Goal: Check status: Check status

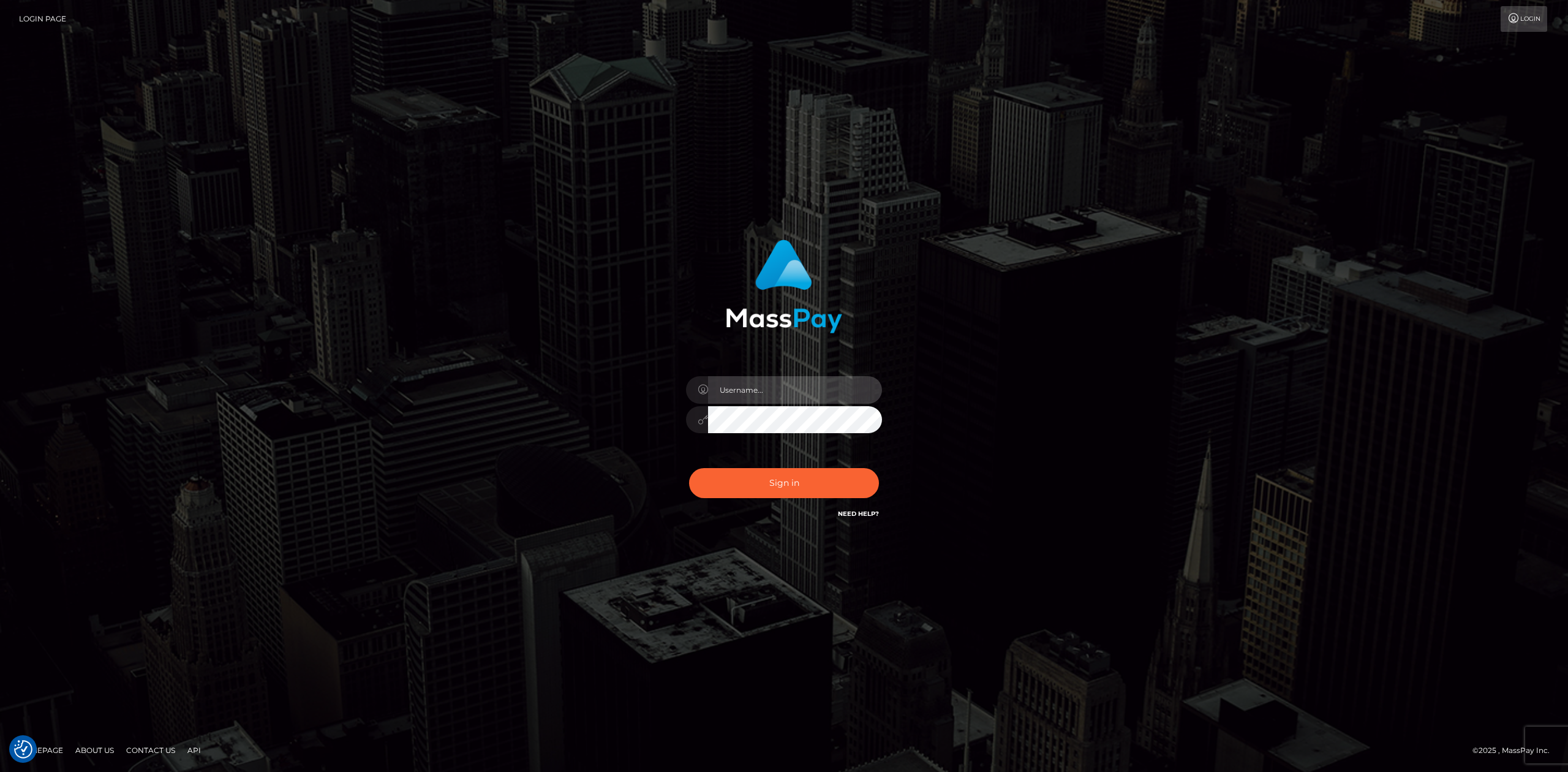
click at [744, 388] on input "text" at bounding box center [795, 390] width 174 height 27
type input "leigh.ann_main"
click at [758, 484] on button "Sign in" at bounding box center [784, 483] width 190 height 30
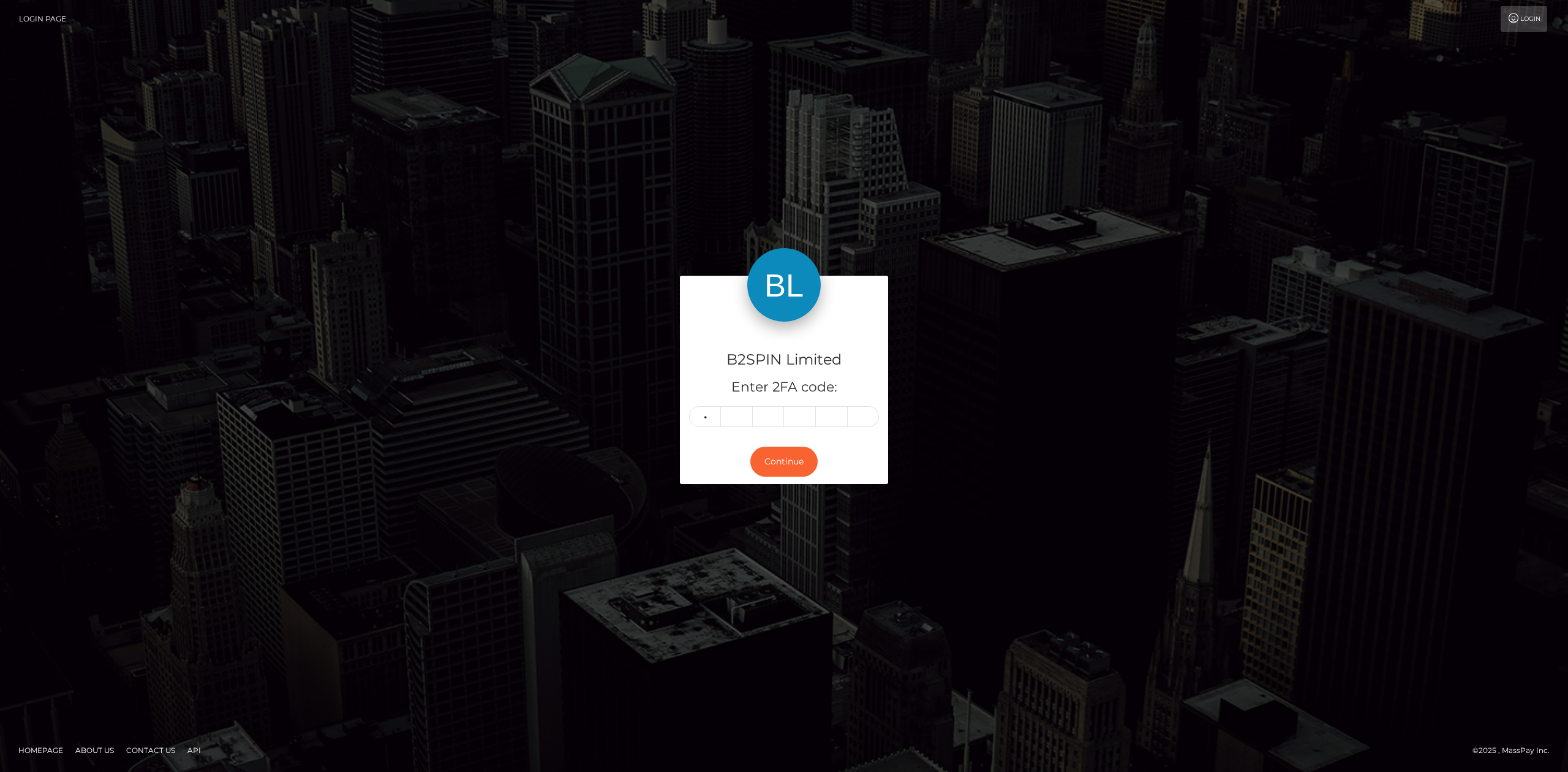
type input "0"
type input "1"
type input "9"
type input "2"
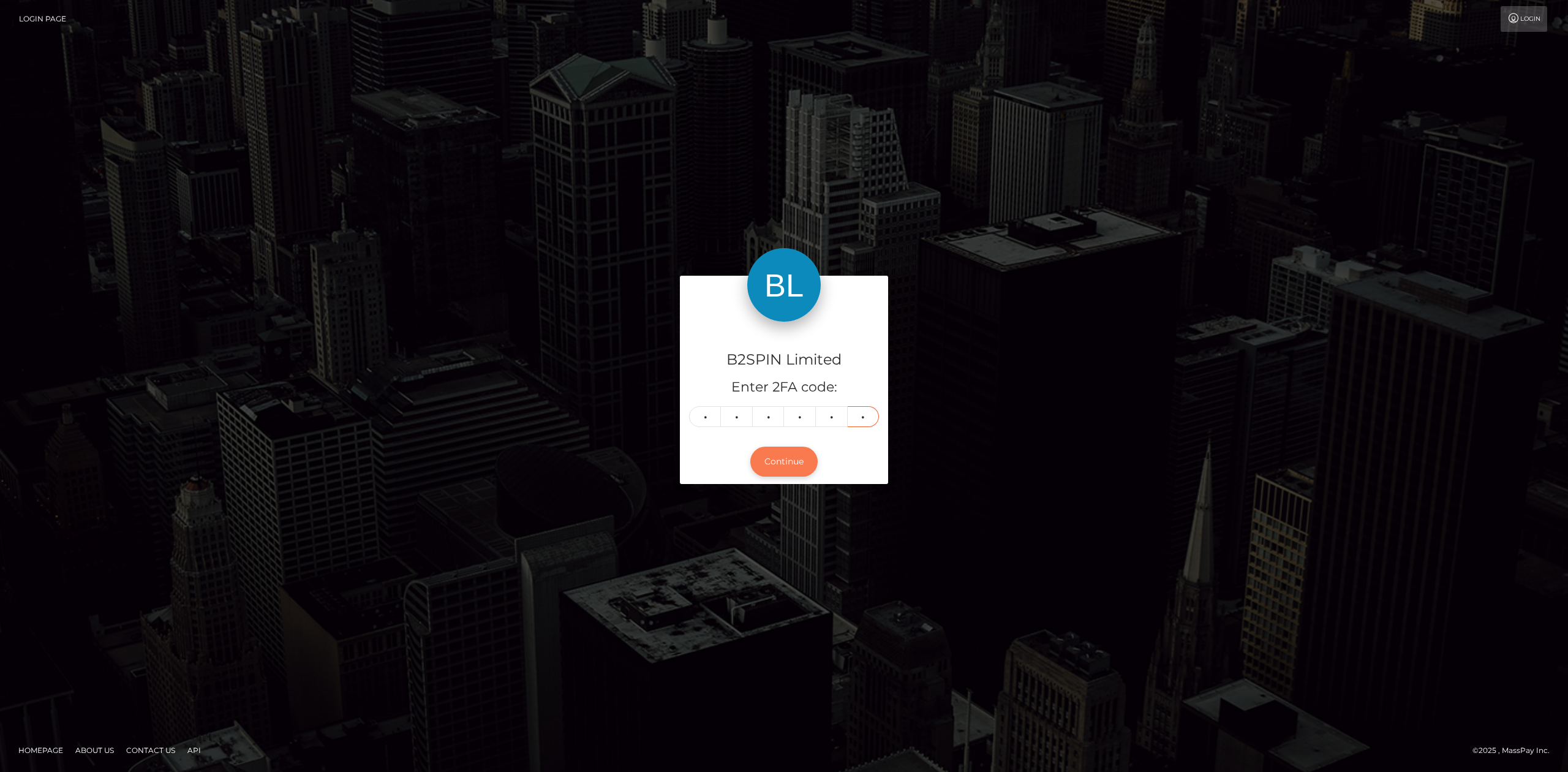
type input "2"
click at [794, 455] on button "Continue" at bounding box center [784, 461] width 67 height 30
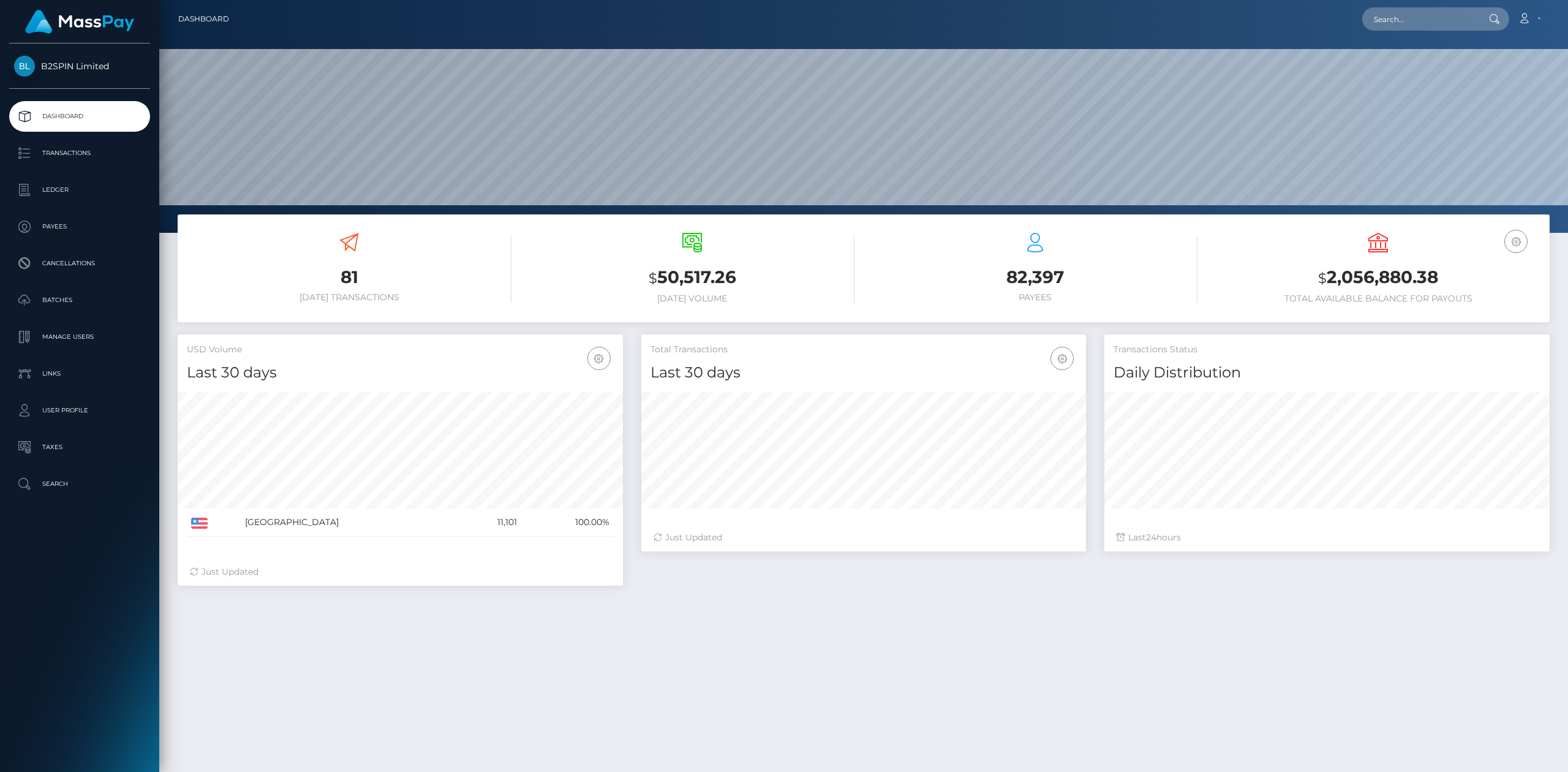
scroll to position [217, 445]
click at [94, 158] on p "Transactions" at bounding box center [80, 153] width 131 height 18
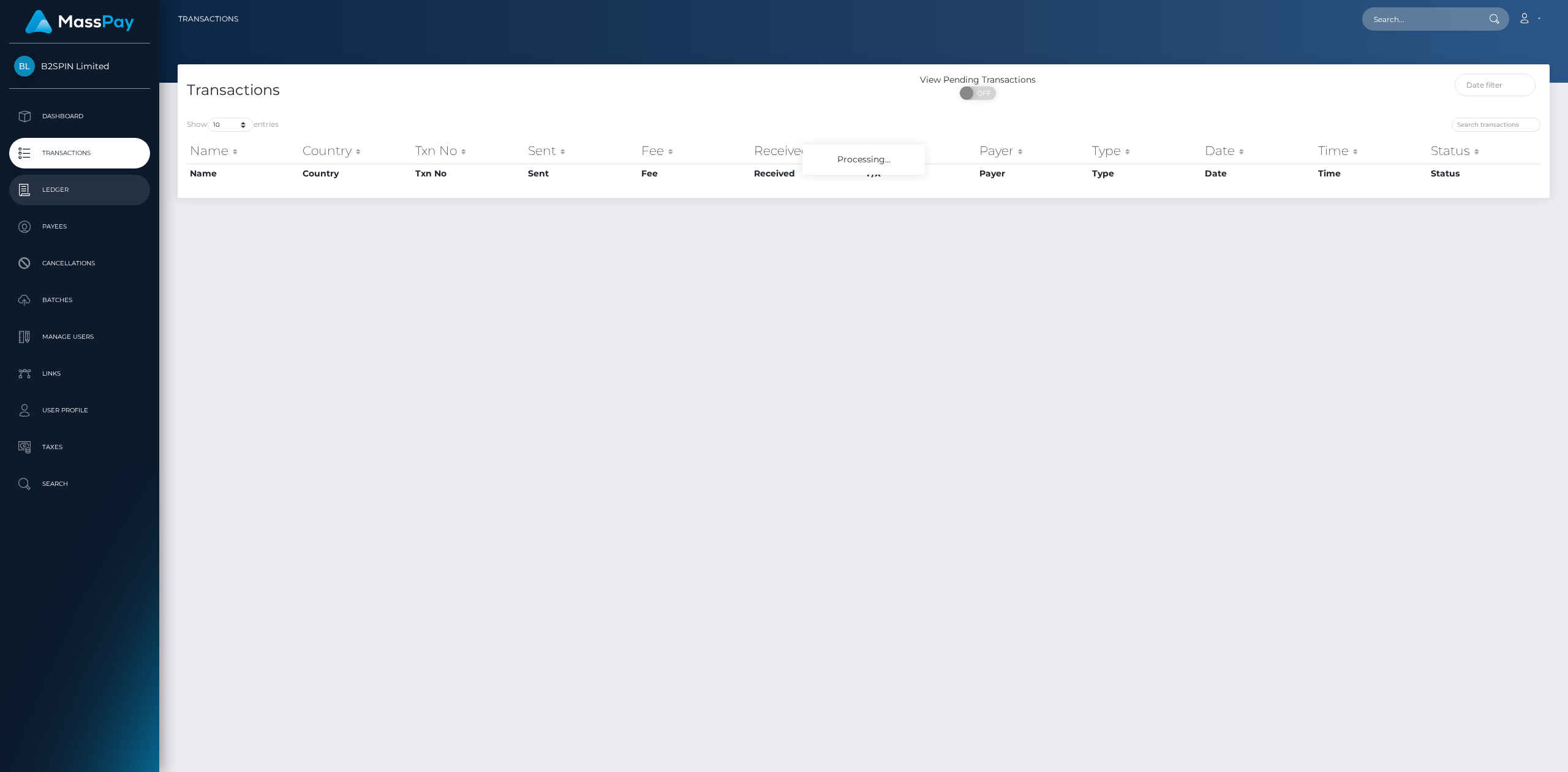
click at [82, 195] on p "Ledger" at bounding box center [80, 190] width 131 height 18
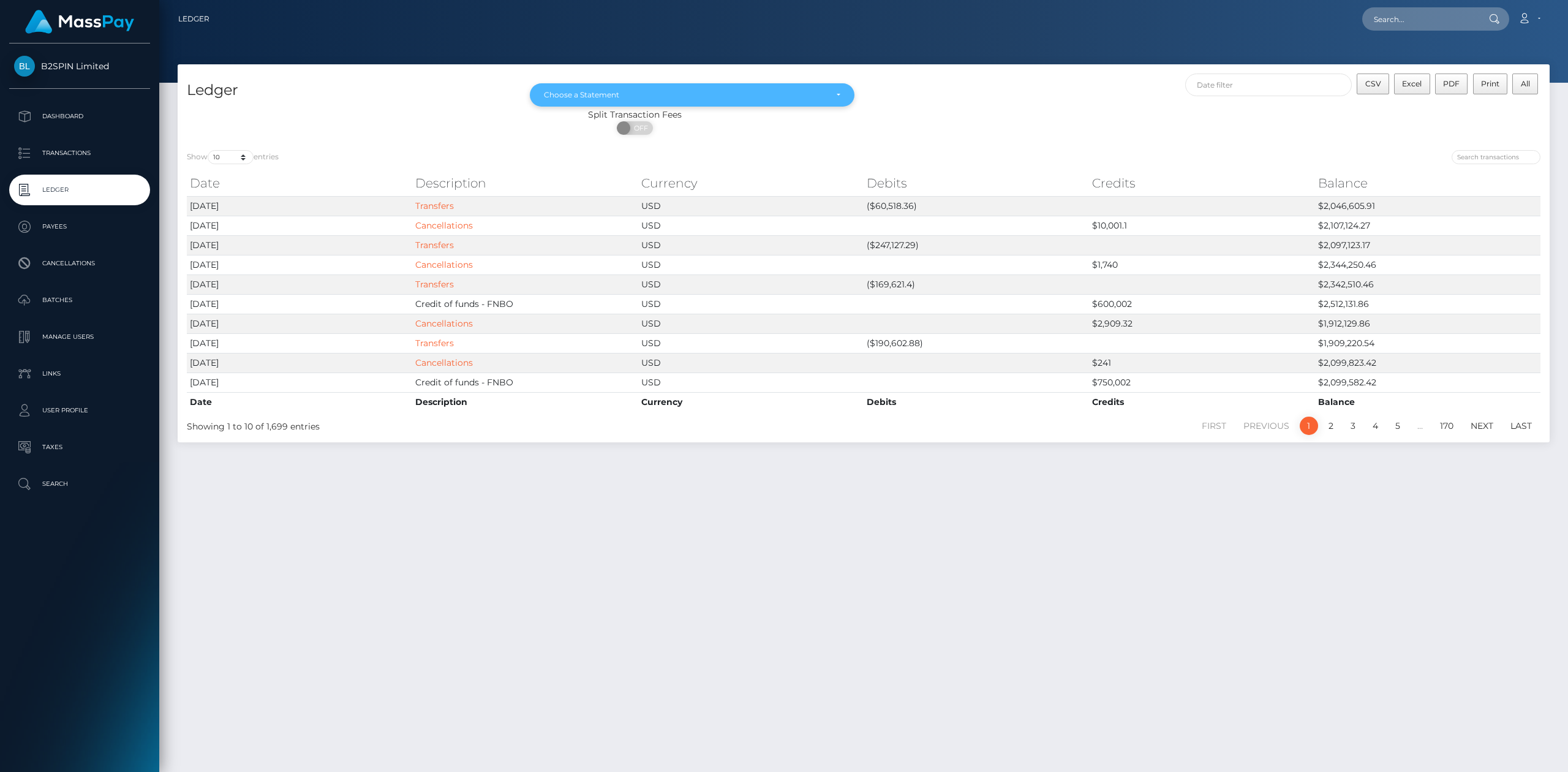
click at [701, 99] on div "Choose a Statement" at bounding box center [684, 94] width 283 height 10
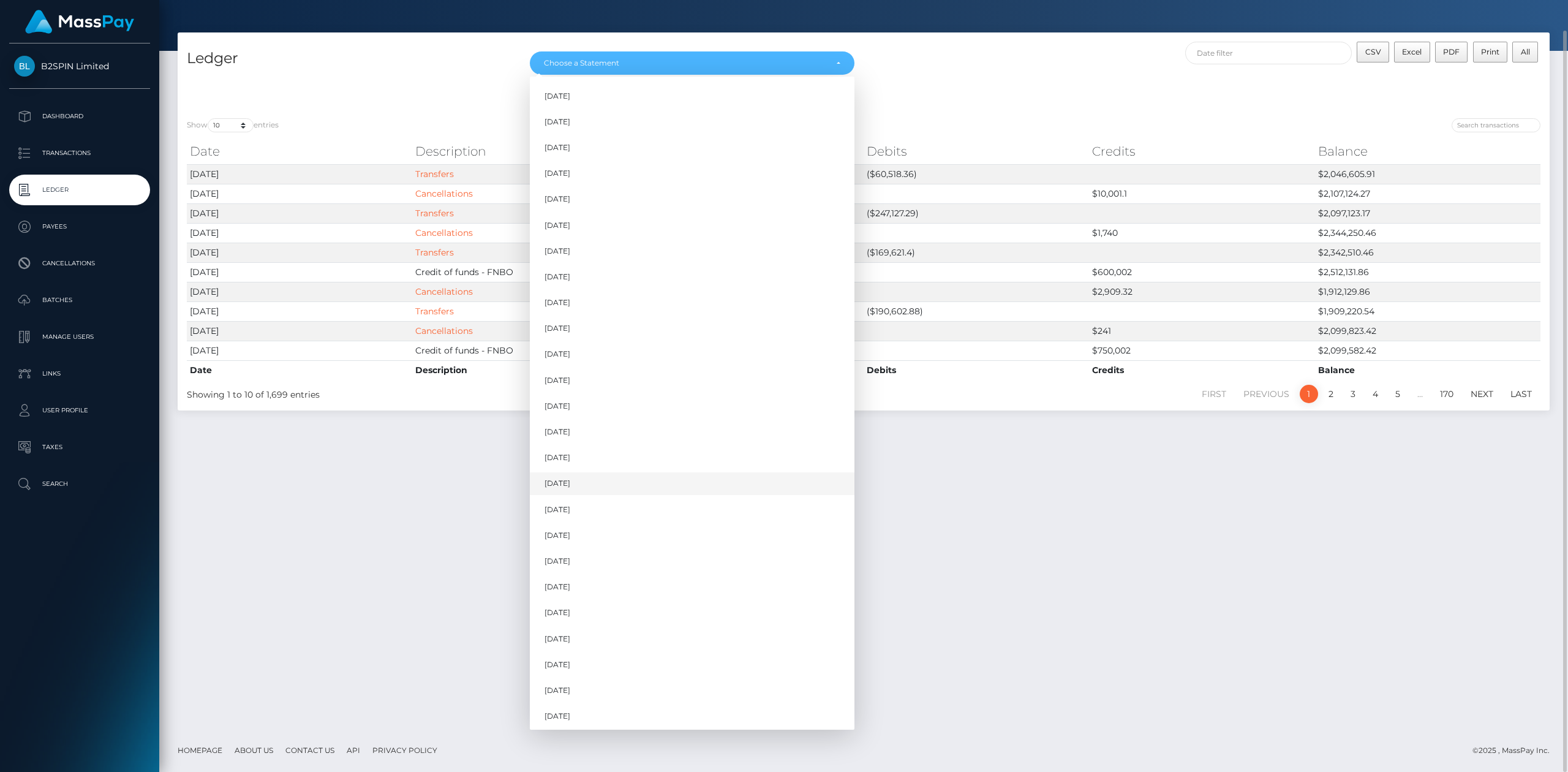
scroll to position [157, 0]
click at [644, 687] on link "Sep 2025" at bounding box center [692, 689] width 325 height 22
select select "Sep 2025"
